Goal: Navigation & Orientation: Go to known website

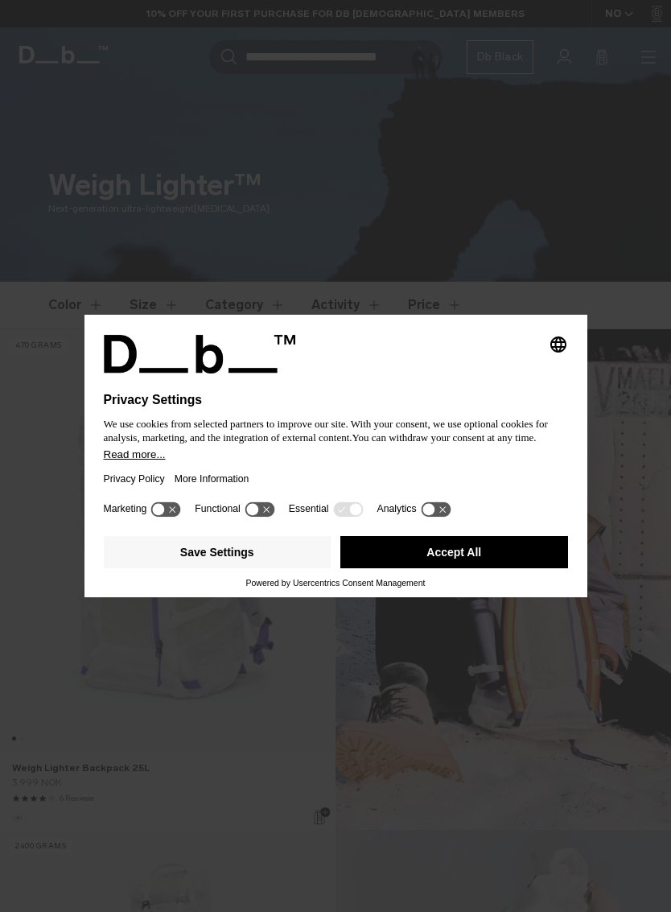
click at [528, 558] on button "Accept All" at bounding box center [455, 552] width 228 height 32
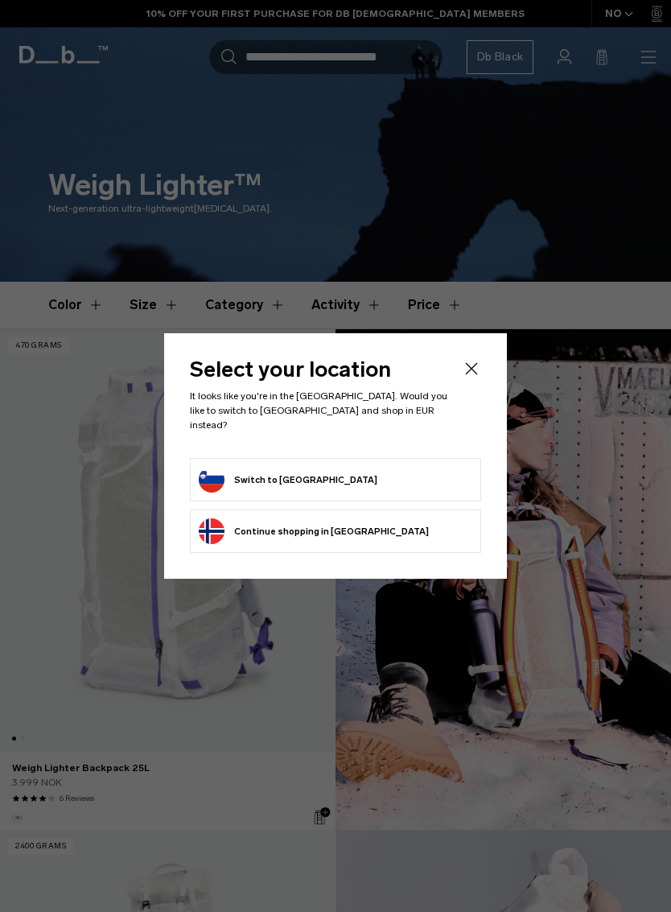
click at [445, 471] on form "Switch to [GEOGRAPHIC_DATA]" at bounding box center [336, 480] width 274 height 26
click at [460, 480] on form "Switch to [GEOGRAPHIC_DATA]" at bounding box center [336, 480] width 274 height 26
click at [456, 474] on form "Switch to [GEOGRAPHIC_DATA]" at bounding box center [336, 480] width 274 height 26
click at [411, 482] on form "Switch to [GEOGRAPHIC_DATA]" at bounding box center [336, 480] width 274 height 26
click at [370, 481] on form "Switch to [GEOGRAPHIC_DATA]" at bounding box center [336, 480] width 274 height 26
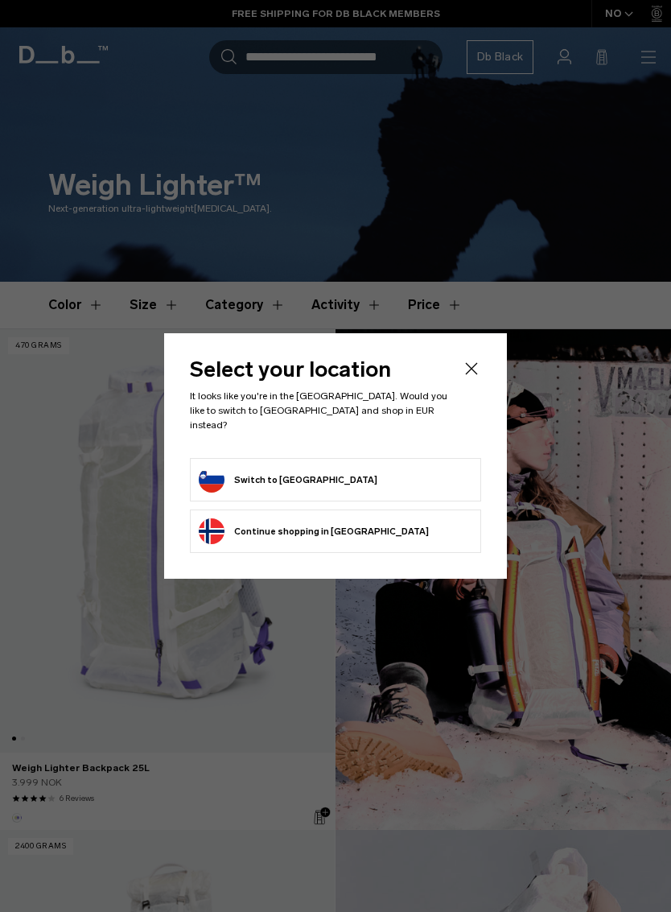
click at [308, 480] on button "Switch to [GEOGRAPHIC_DATA]" at bounding box center [288, 480] width 179 height 26
click at [299, 474] on button "Switch to [GEOGRAPHIC_DATA]" at bounding box center [288, 480] width 179 height 26
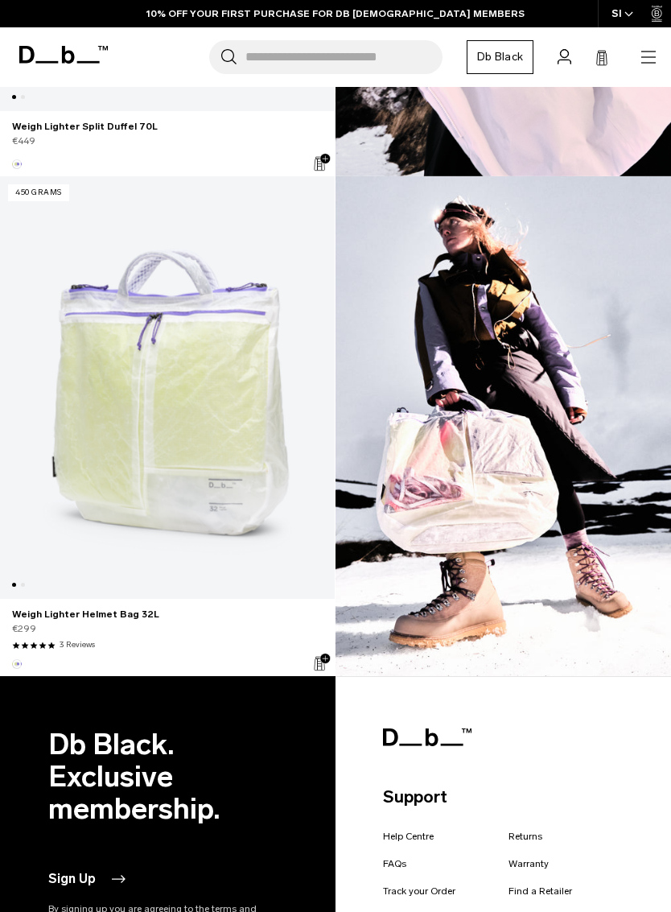
scroll to position [2232, 0]
